Goal: Find specific page/section: Find specific page/section

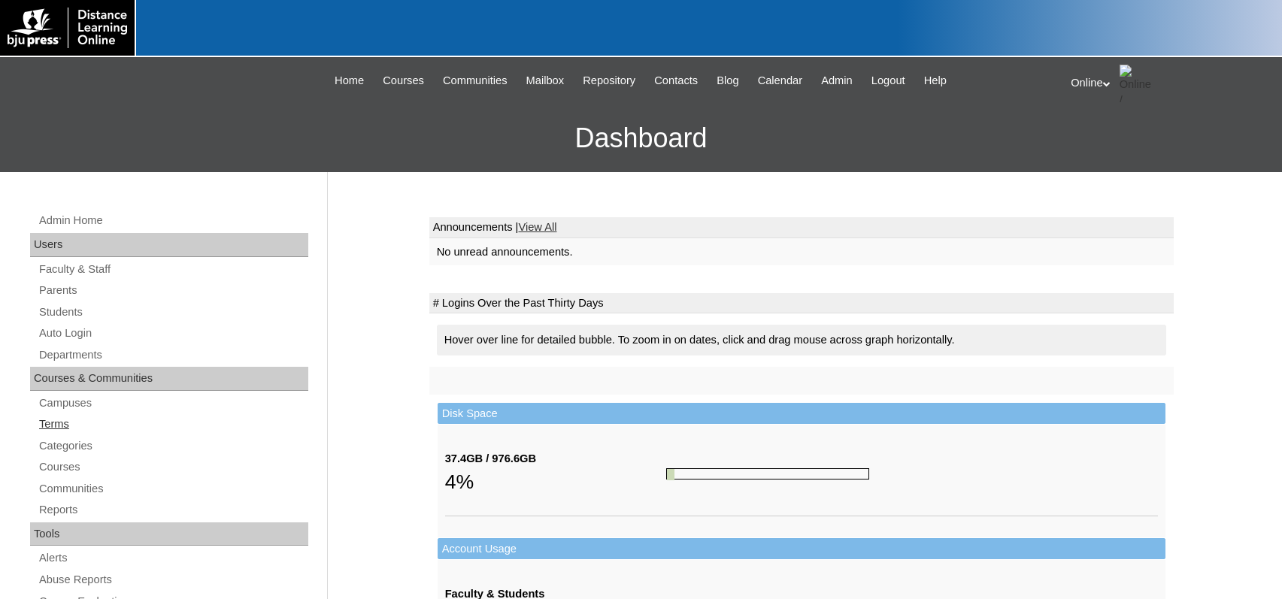
click at [71, 422] on link "Terms" at bounding box center [173, 424] width 271 height 19
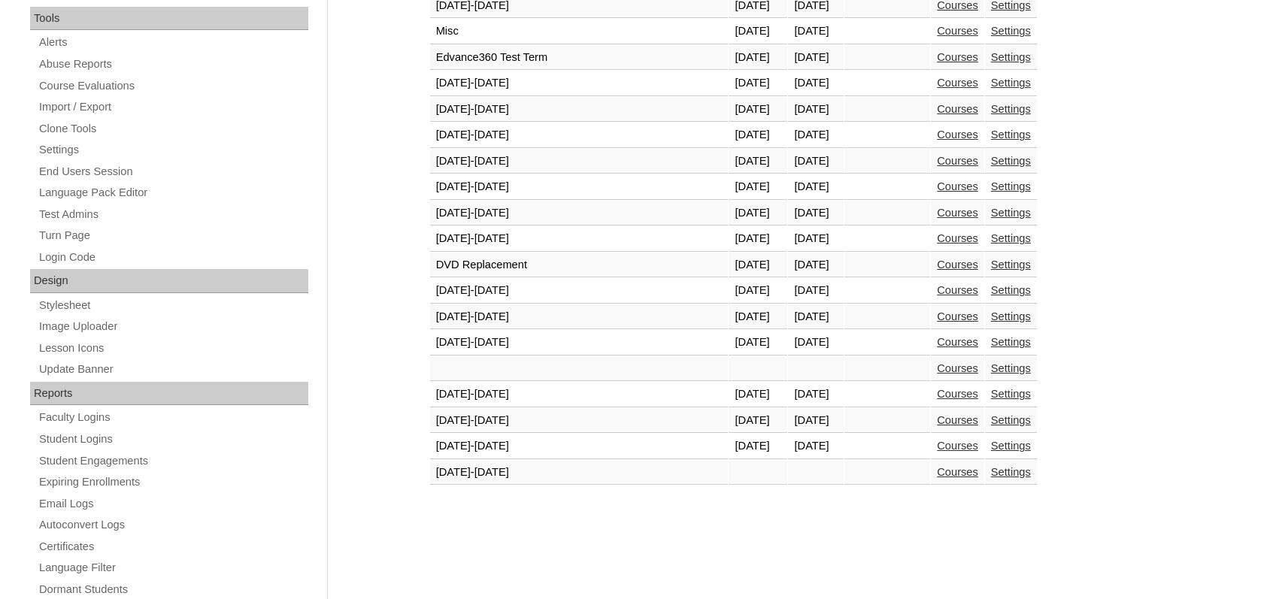
scroll to position [526, 0]
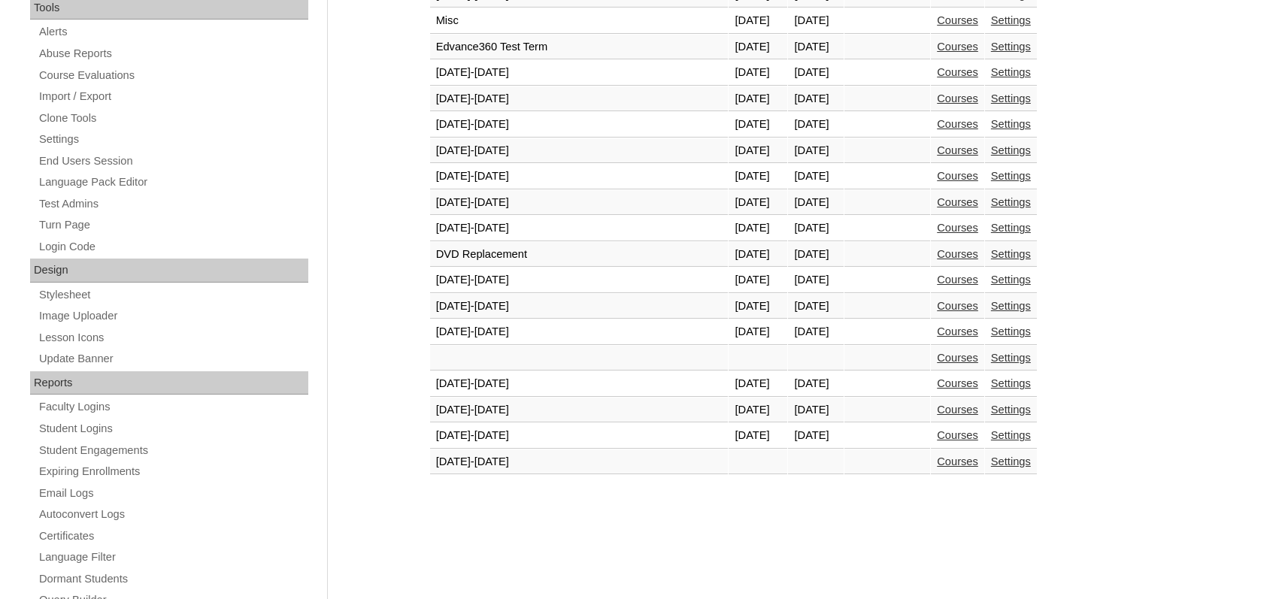
click at [937, 436] on link "Courses" at bounding box center [957, 435] width 41 height 12
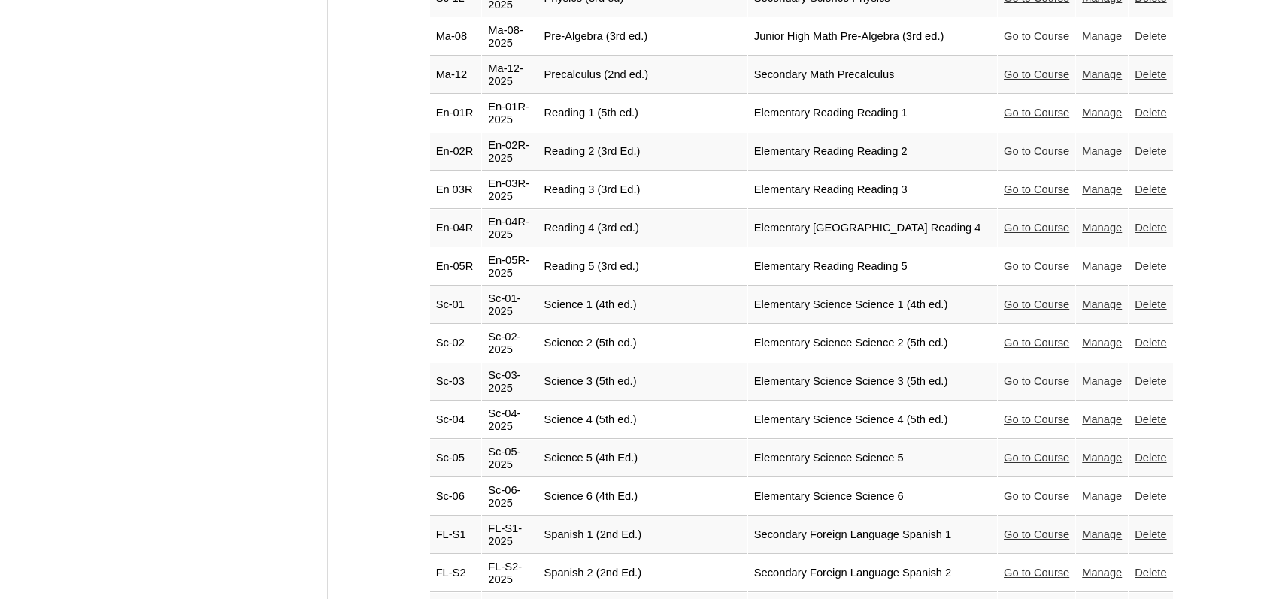
scroll to position [3348, 0]
